Goal: Use online tool/utility: Utilize a website feature to perform a specific function

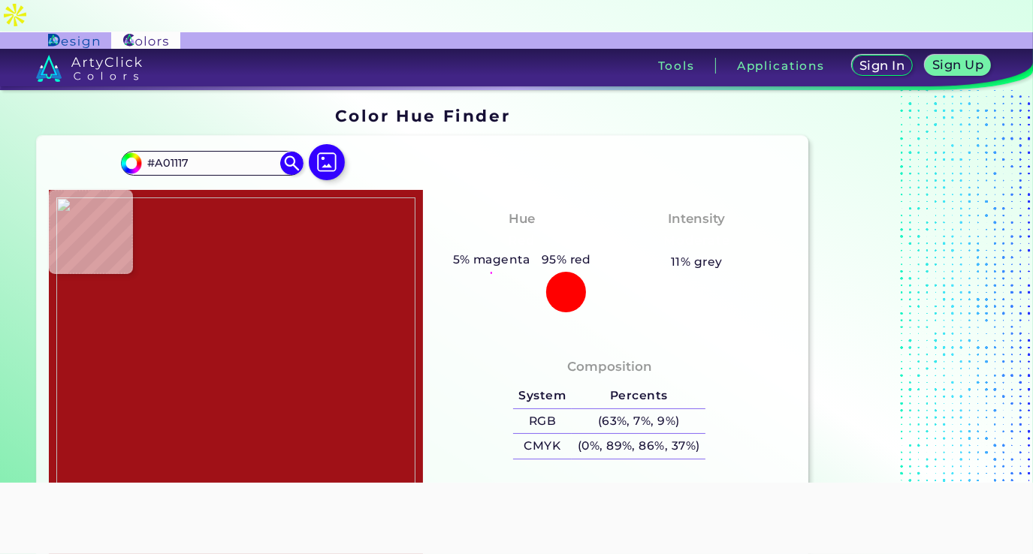
scroll to position [83, 0]
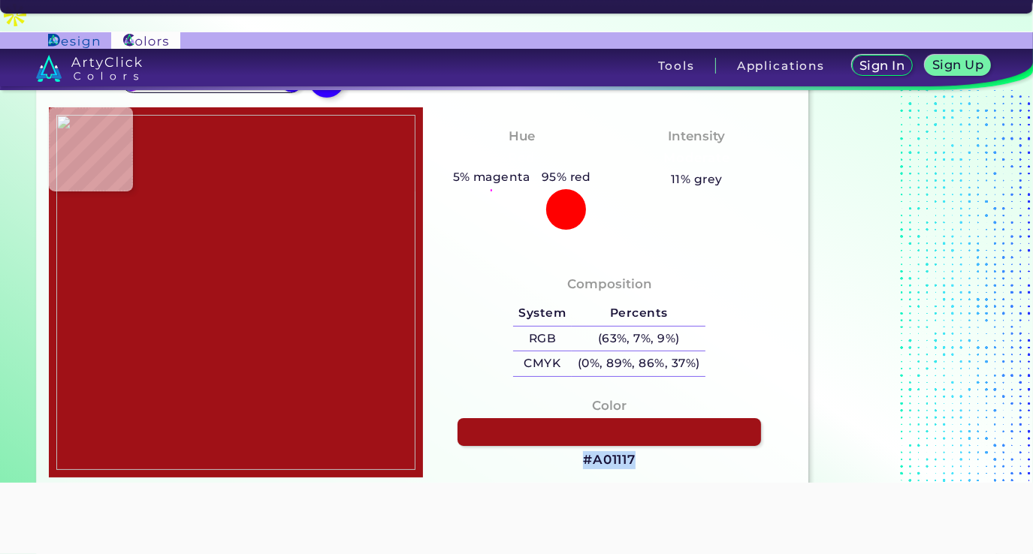
click at [618, 451] on h3 "#A01117" at bounding box center [609, 460] width 53 height 18
click at [220, 232] on div at bounding box center [235, 291] width 373 height 369
click at [214, 246] on img at bounding box center [235, 292] width 358 height 354
type input "#13161f"
type input "#13161F"
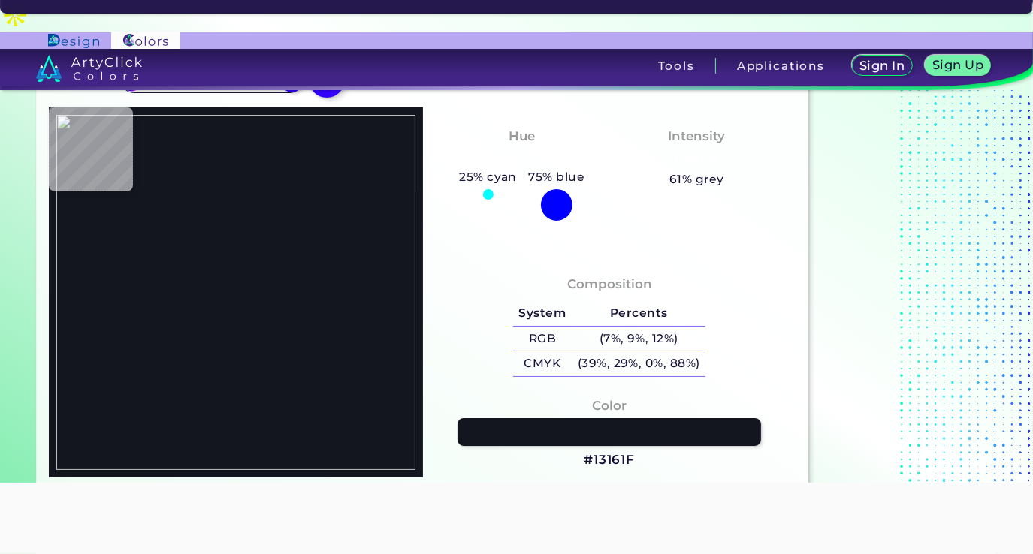
type input "#0c1b1d"
type input "#0C1B1D"
type input "#fdfdfb"
type input "#FDFDFB"
type input "#e1e1df"
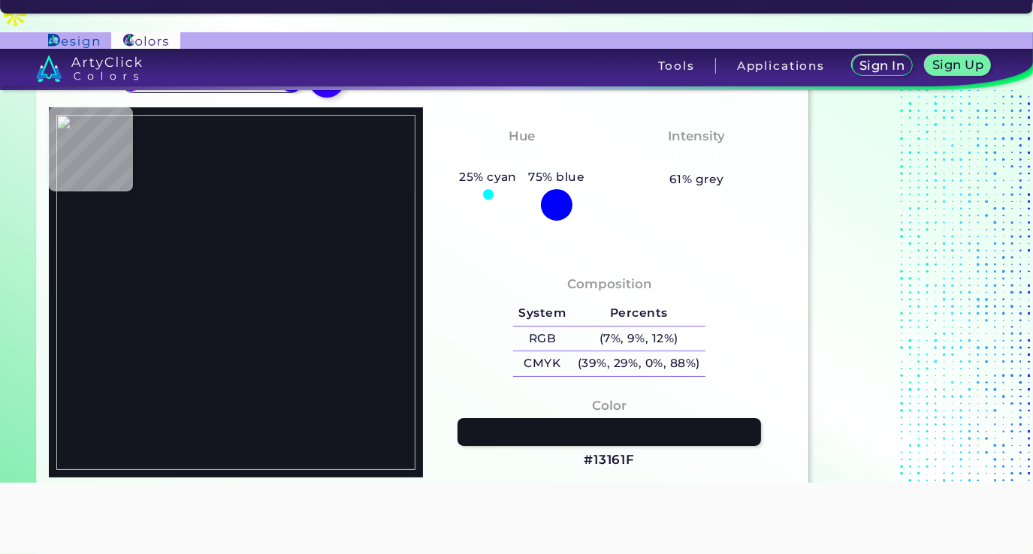
type input "#E1E1DF"
type input "#e2e1df"
type input "#E2E1DF"
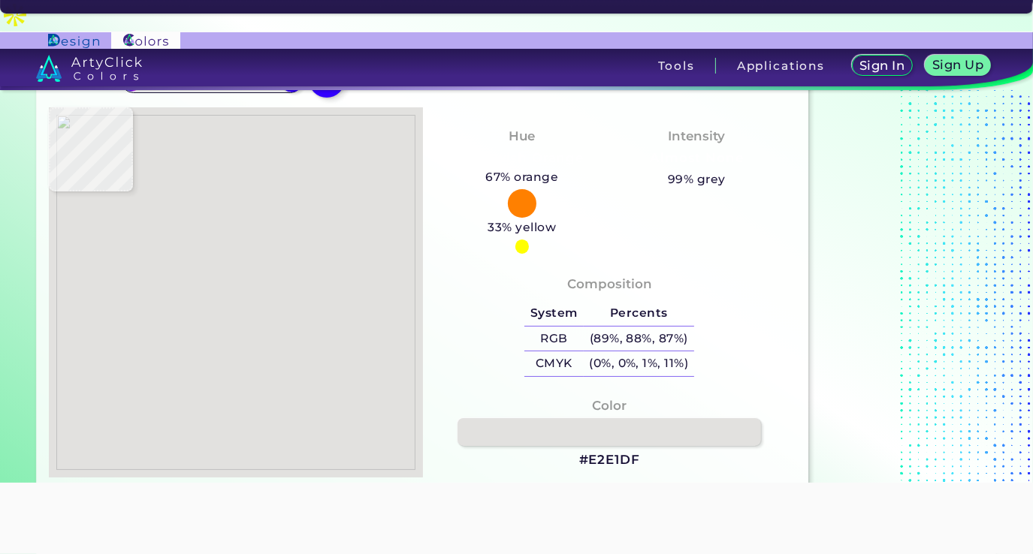
type input "#e1e1df"
type input "#E1E1DF"
type input "#e2e1df"
type input "#E2E1DF"
type input "#7d1f27"
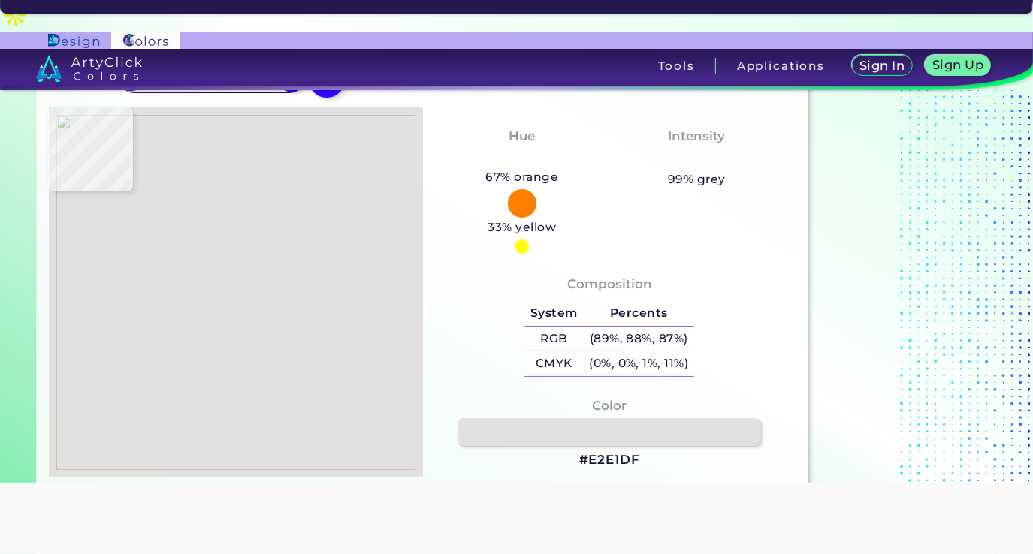
type input "#7D1F27"
type input "#e0e0e0"
type input "#E0E0E0"
type input "#1f2325"
type input "#1F2325"
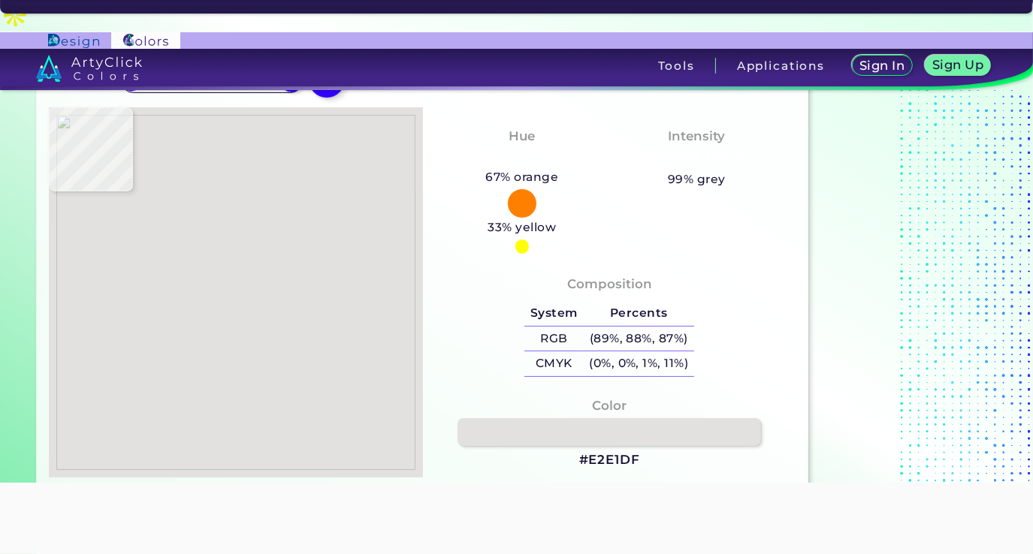
type input "#242930"
type input "#262a33"
type input "#262A33"
type input "#262932"
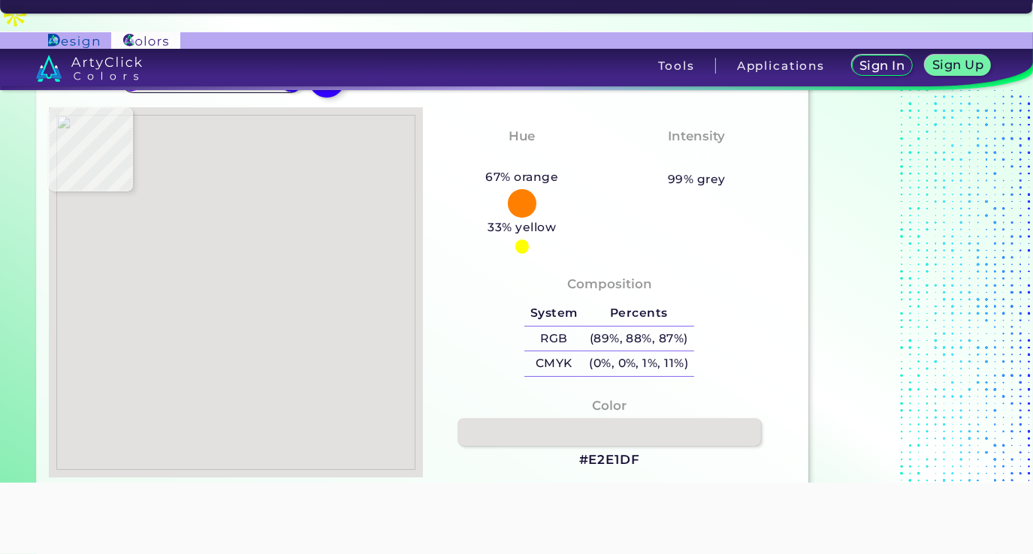
type input "#262932"
type input "#252831"
type input "#262932"
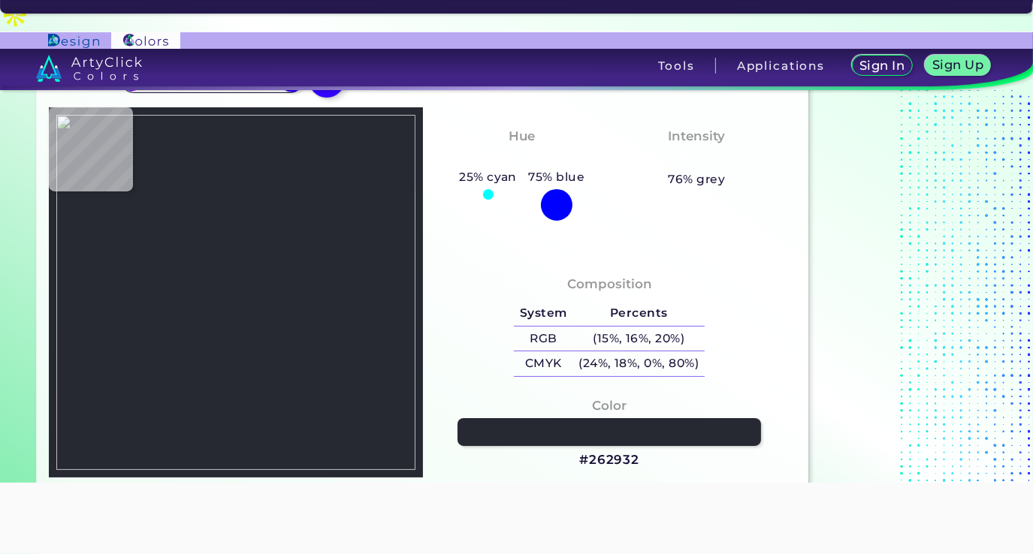
type input "#252932"
type input "#242b33"
type input "#242B33"
type input "#202328"
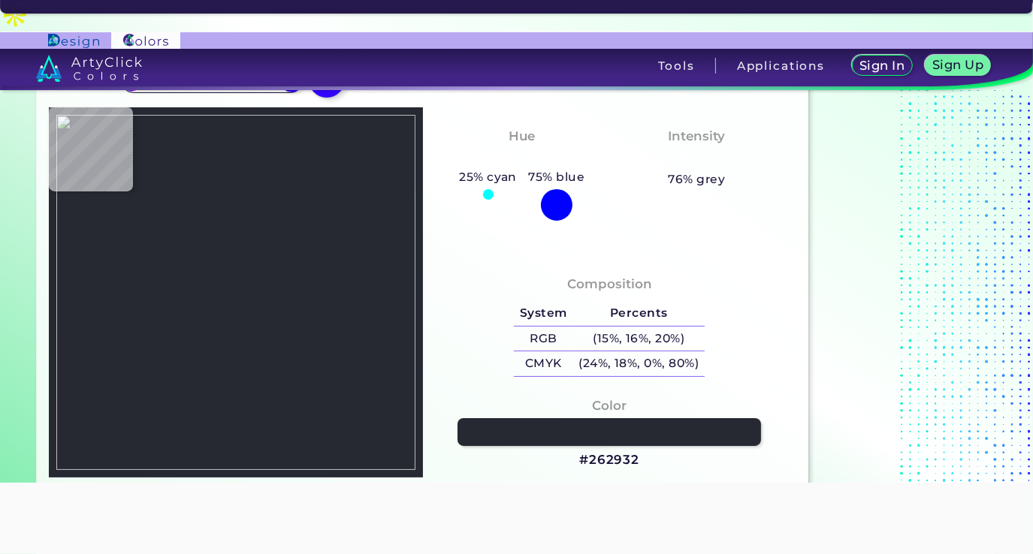
type input "#202328"
type input "#c2c1c5"
type input "#C2C1C5"
type input "#f5fcfb"
type input "#F5FCFB"
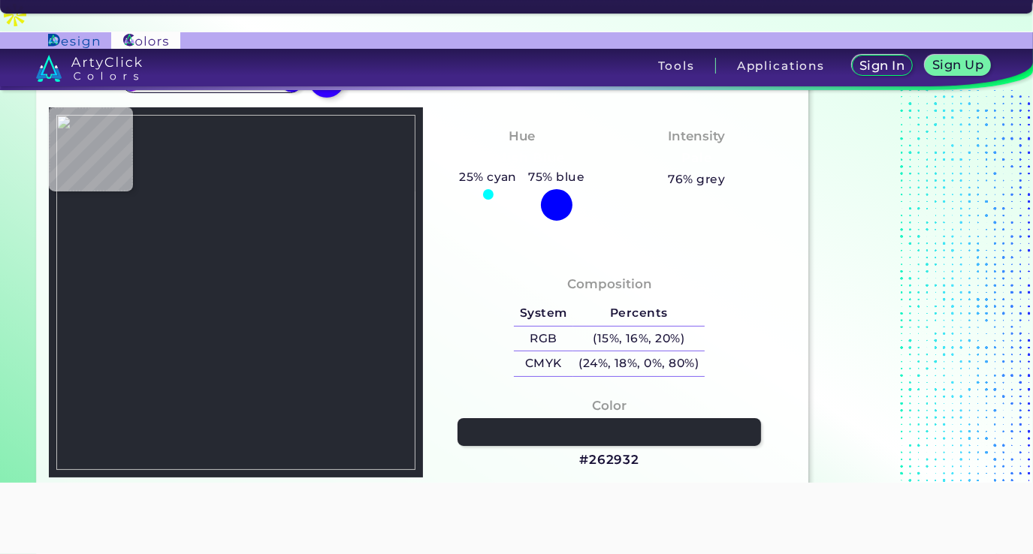
type input "#11141c"
type input "#11141C"
type input "#13161f"
type input "#13161F"
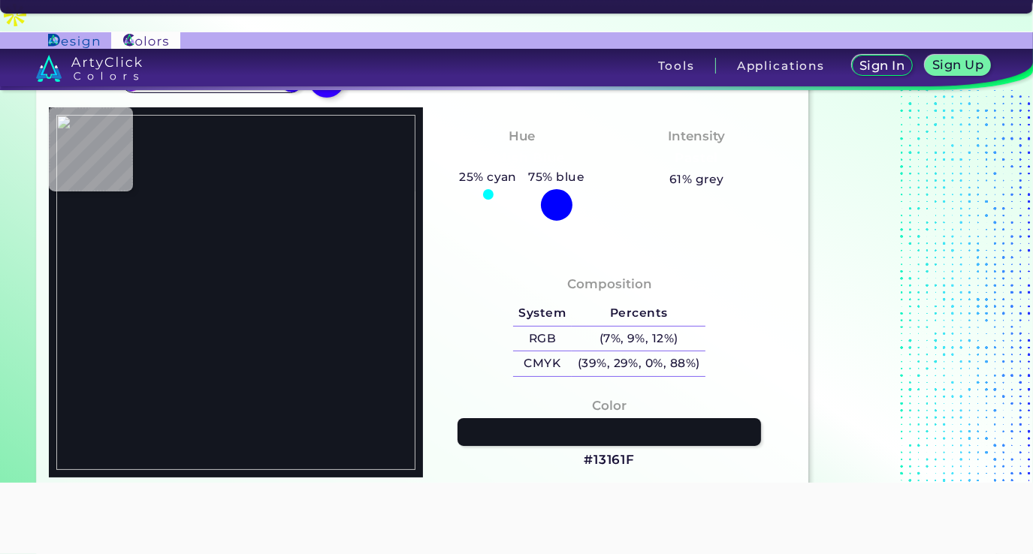
click at [215, 243] on img at bounding box center [235, 292] width 358 height 354
drag, startPoint x: 642, startPoint y: 427, endPoint x: 551, endPoint y: 429, distance: 90.9
click at [551, 429] on div "Color #13161F" at bounding box center [609, 433] width 349 height 89
copy div "#13161F"
